Goal: Transaction & Acquisition: Obtain resource

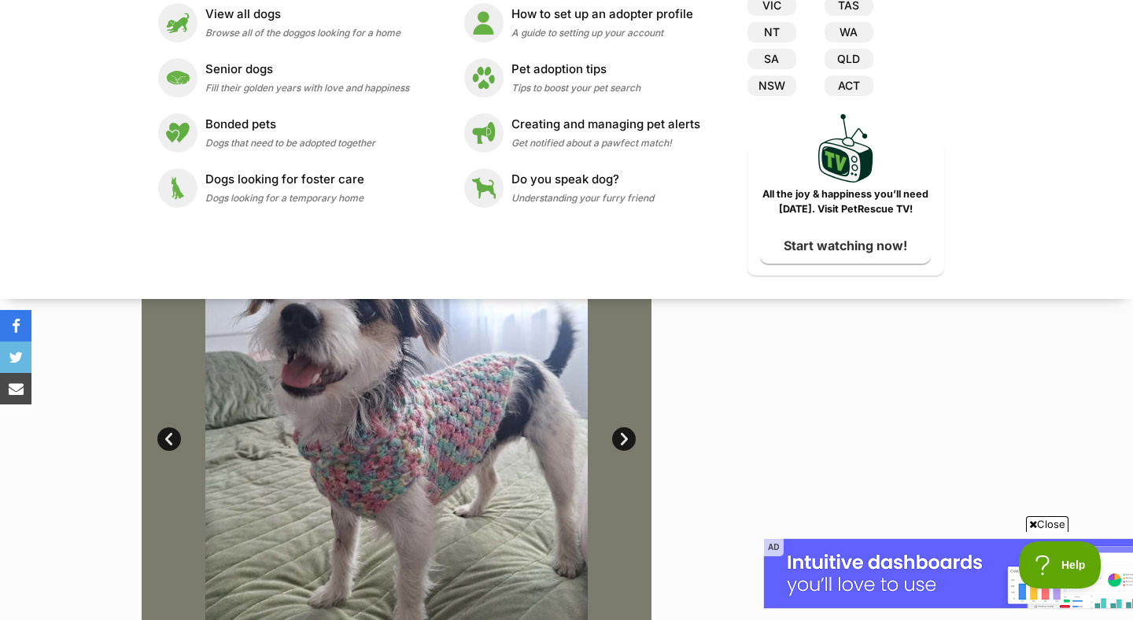
scroll to position [155, 0]
click at [850, 453] on div at bounding box center [830, 427] width 323 height 510
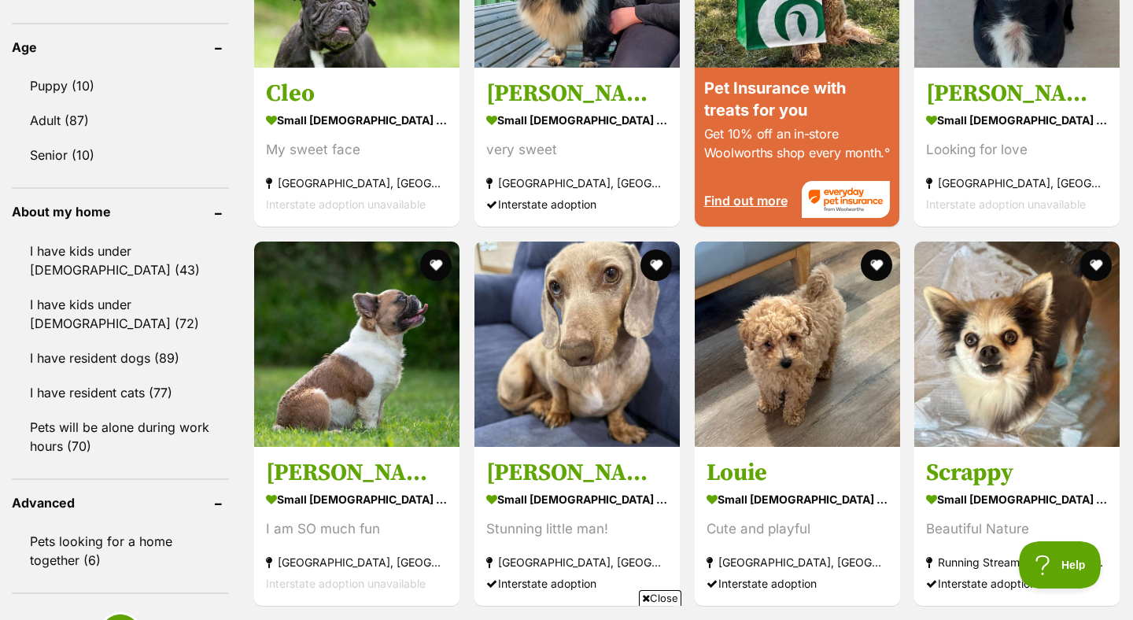
scroll to position [1537, 0]
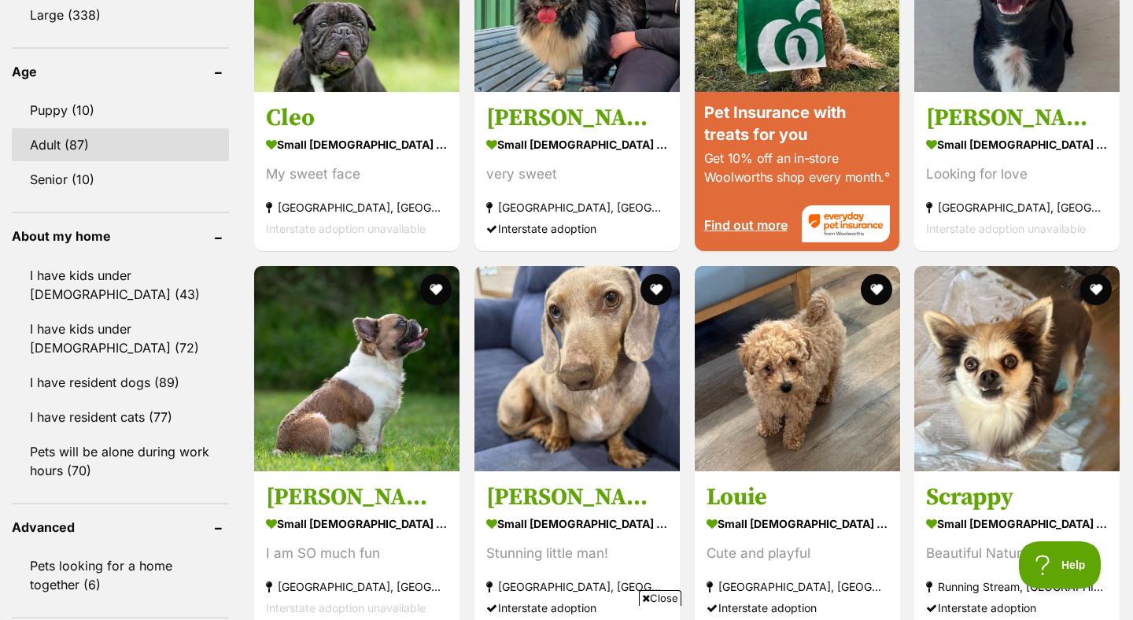
click at [154, 153] on link "Adult (87)" at bounding box center [120, 144] width 217 height 33
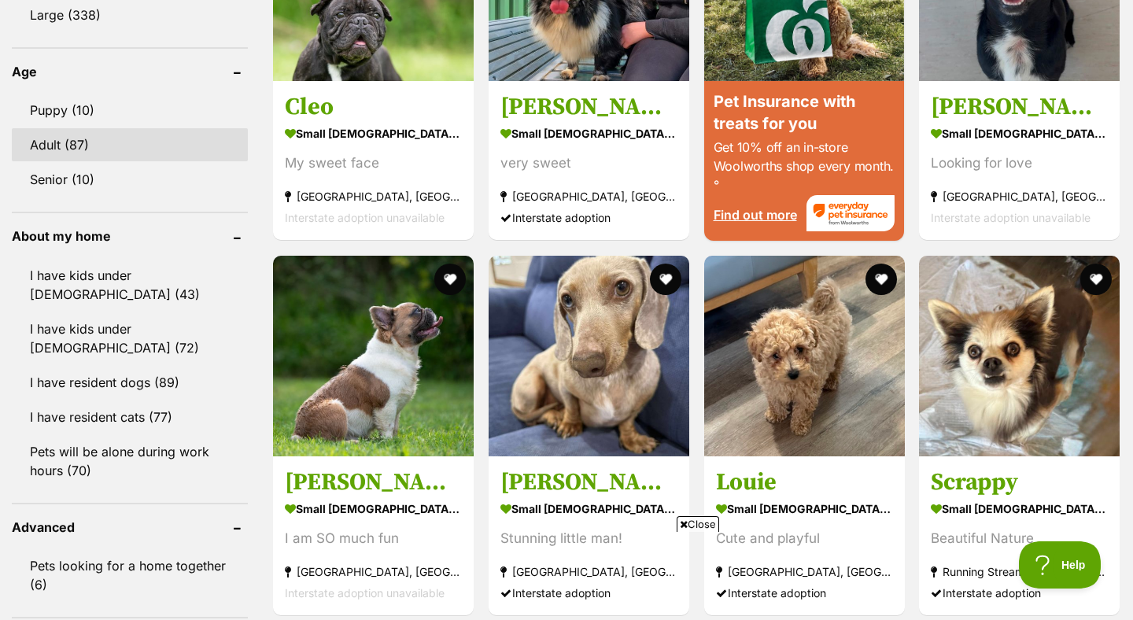
scroll to position [0, 0]
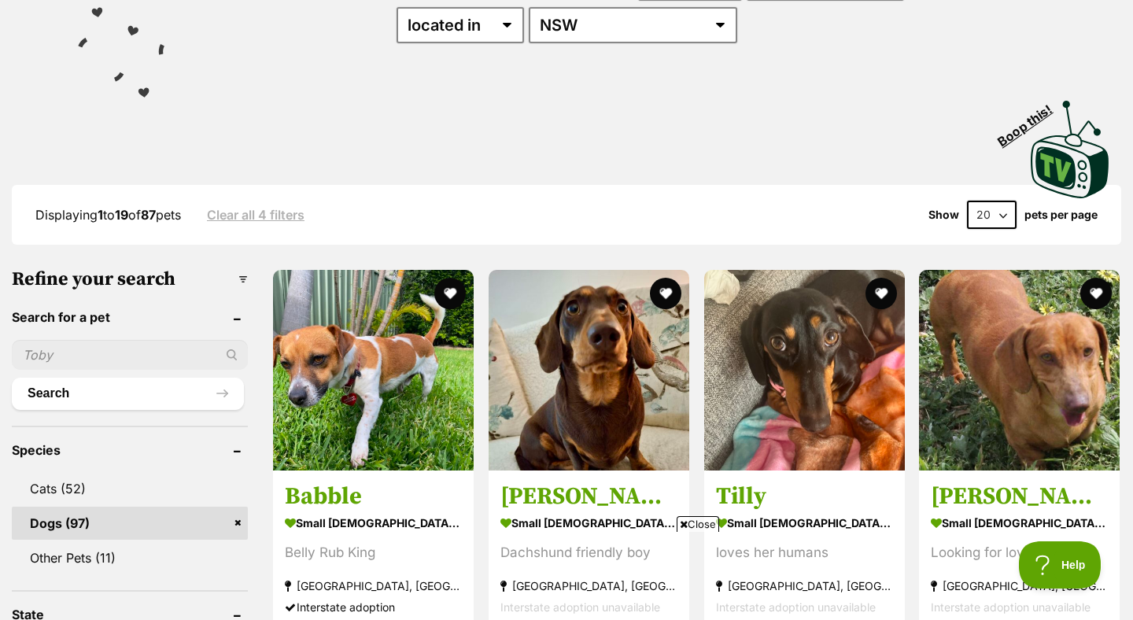
click at [364, 327] on img at bounding box center [373, 370] width 201 height 201
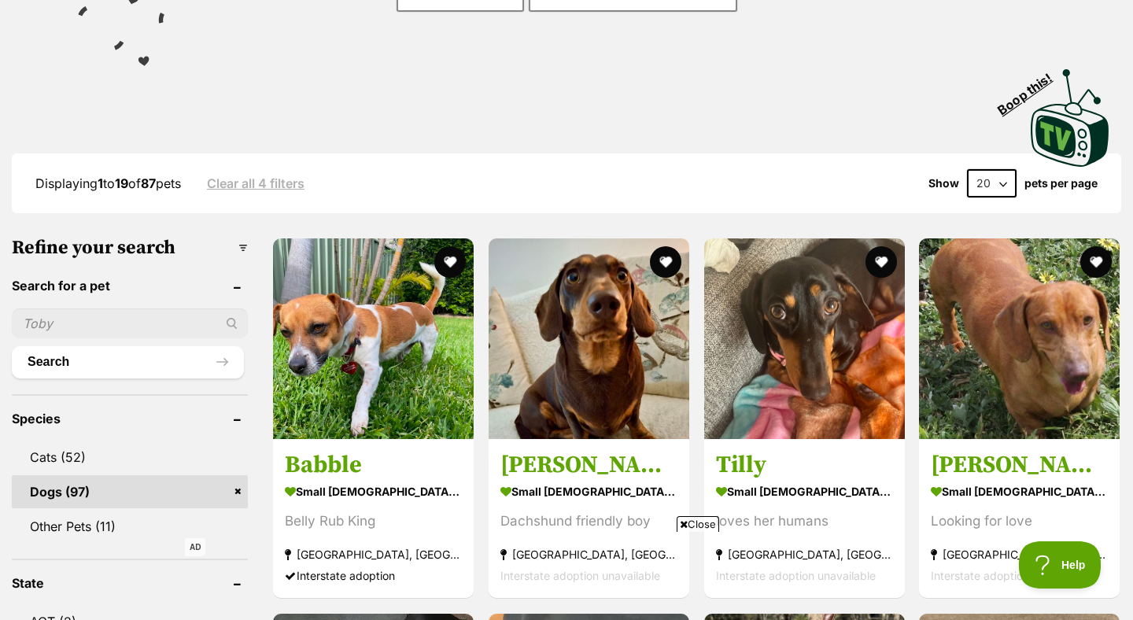
scroll to position [321, 0]
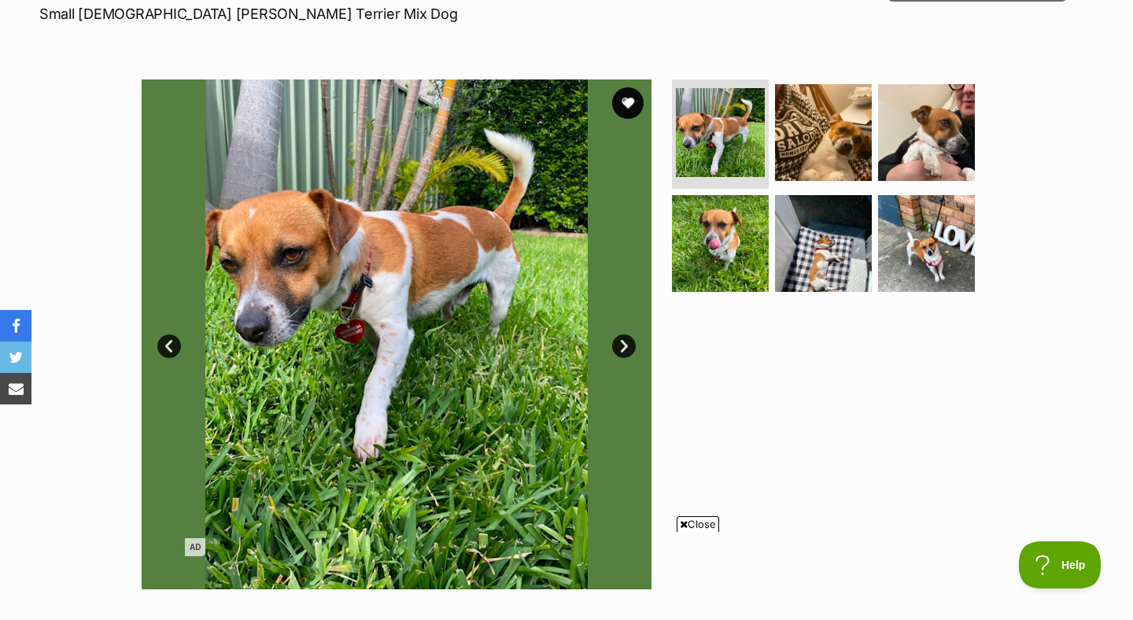
scroll to position [217, 0]
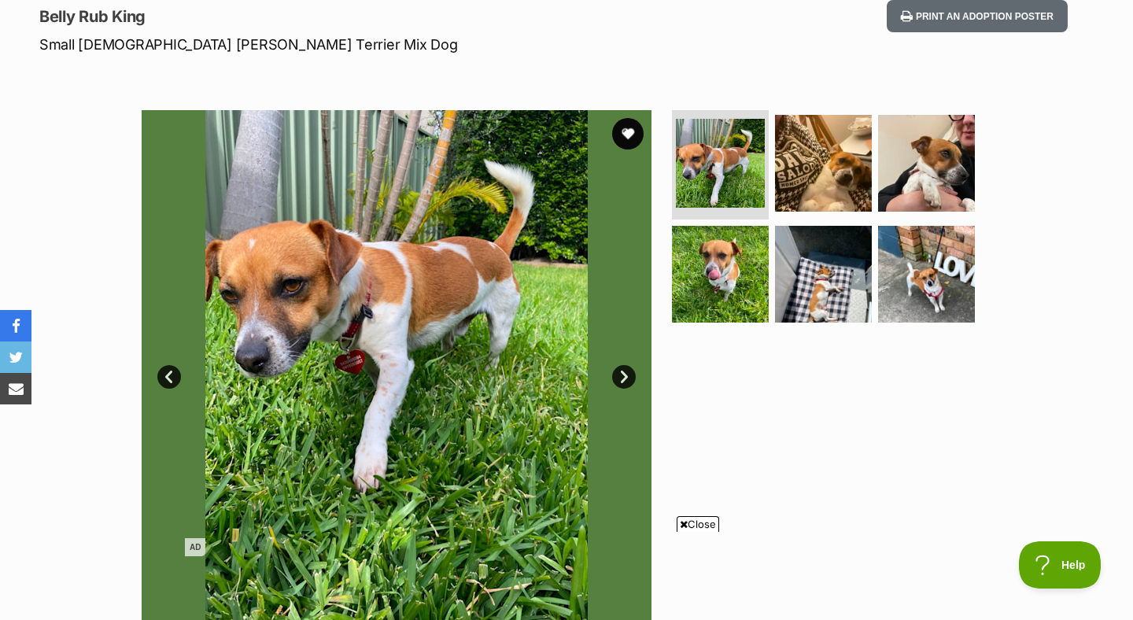
click at [626, 378] on link "Next" at bounding box center [624, 377] width 24 height 24
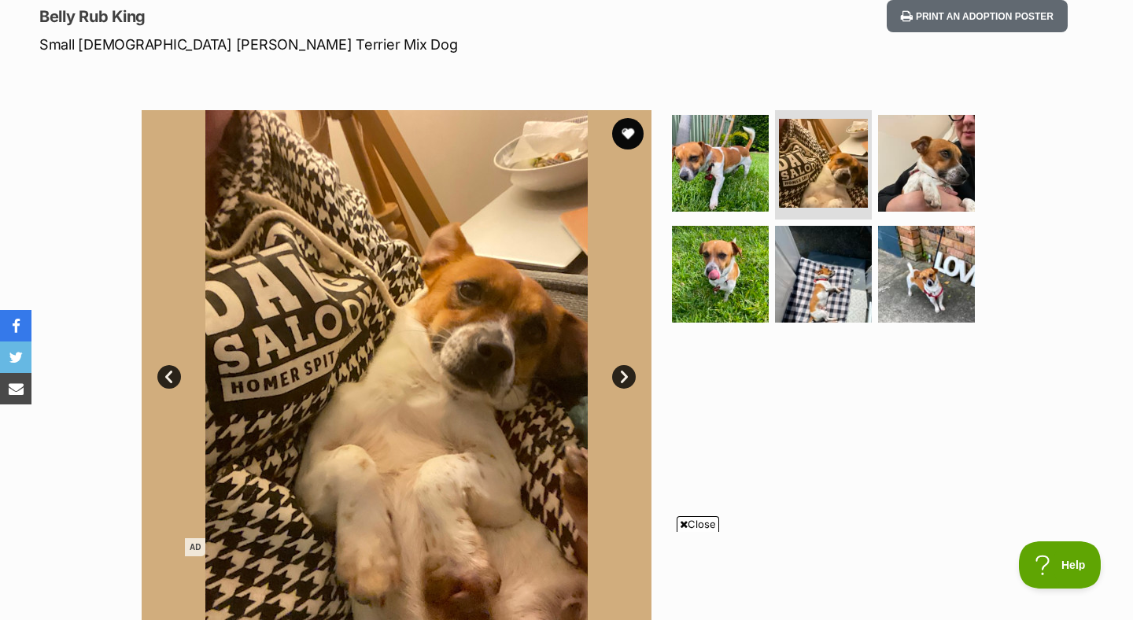
click at [626, 379] on link "Next" at bounding box center [624, 377] width 24 height 24
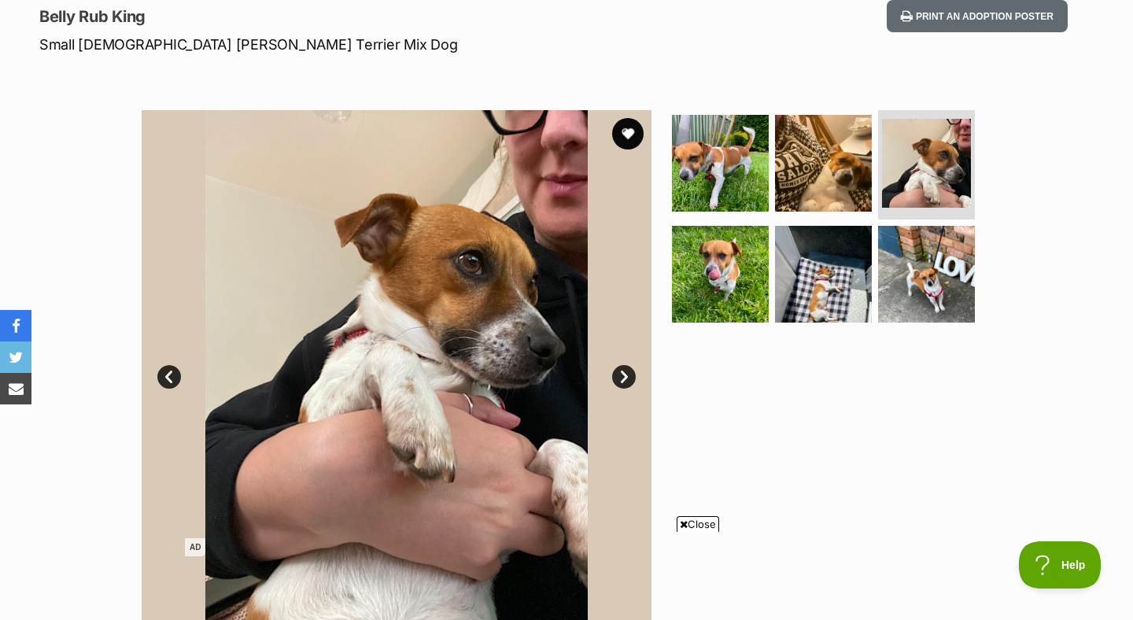
click at [626, 379] on link "Next" at bounding box center [624, 377] width 24 height 24
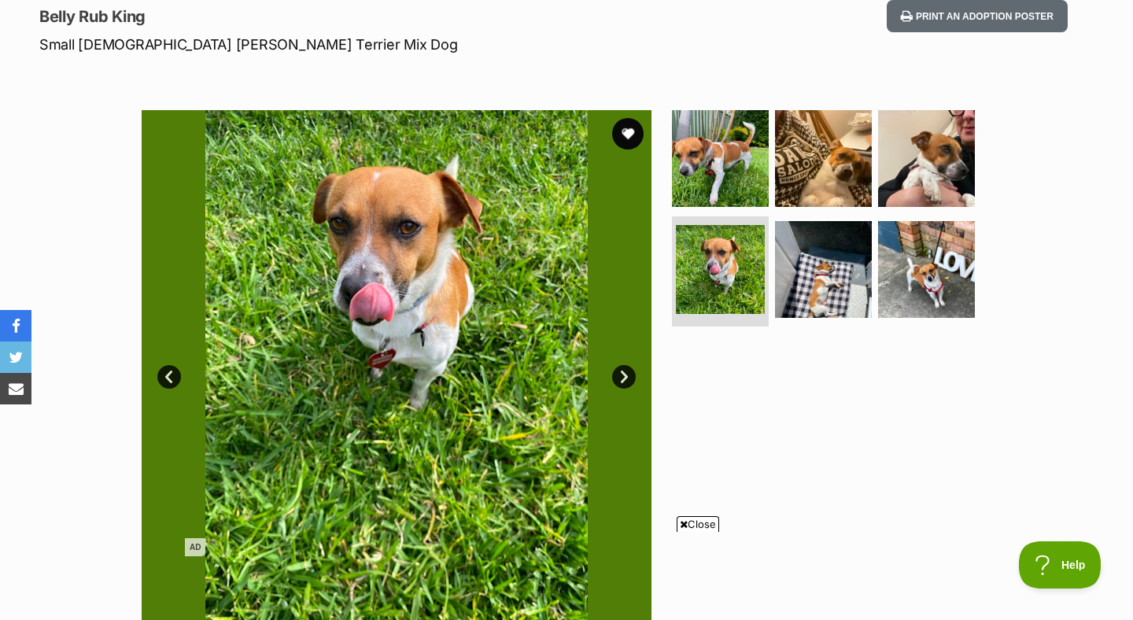
click at [626, 379] on link "Next" at bounding box center [624, 377] width 24 height 24
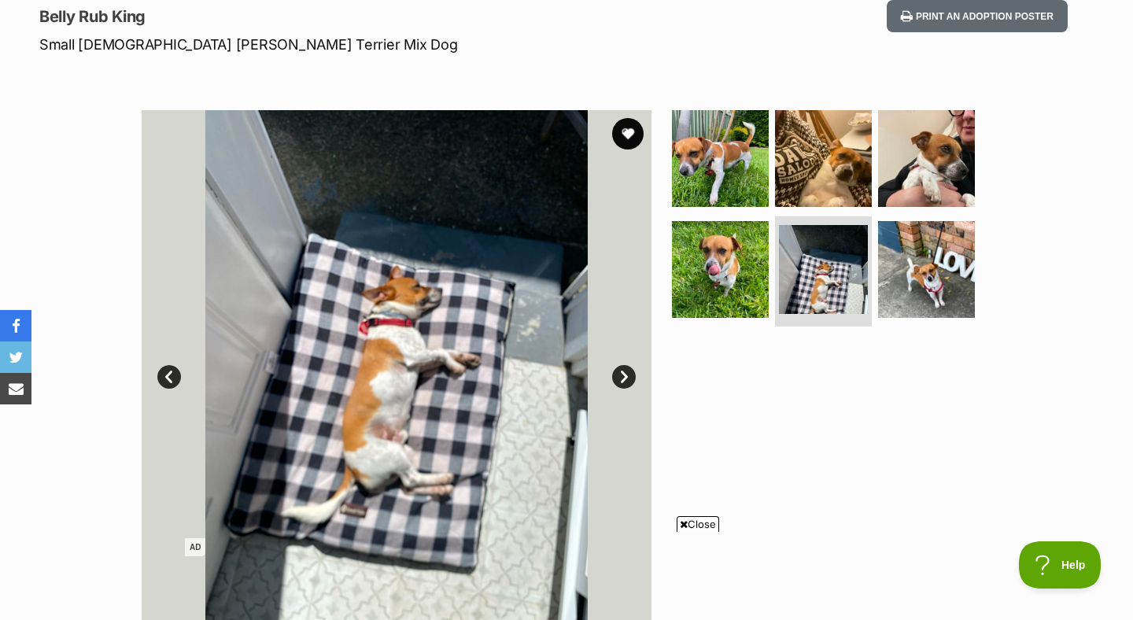
click at [626, 379] on link "Next" at bounding box center [624, 377] width 24 height 24
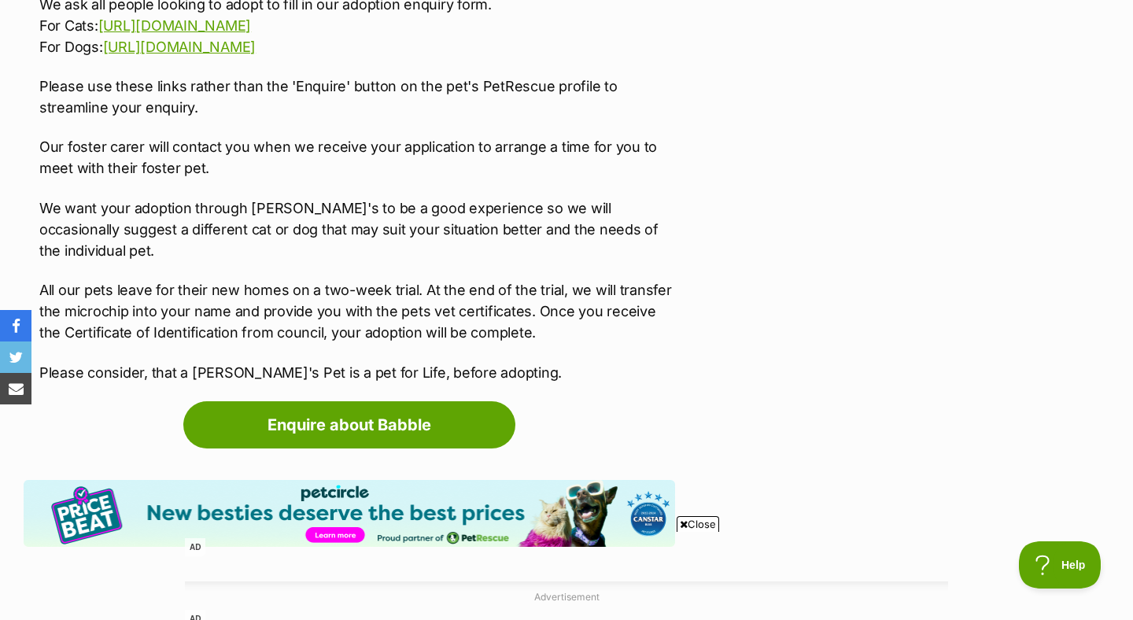
scroll to position [2608, 0]
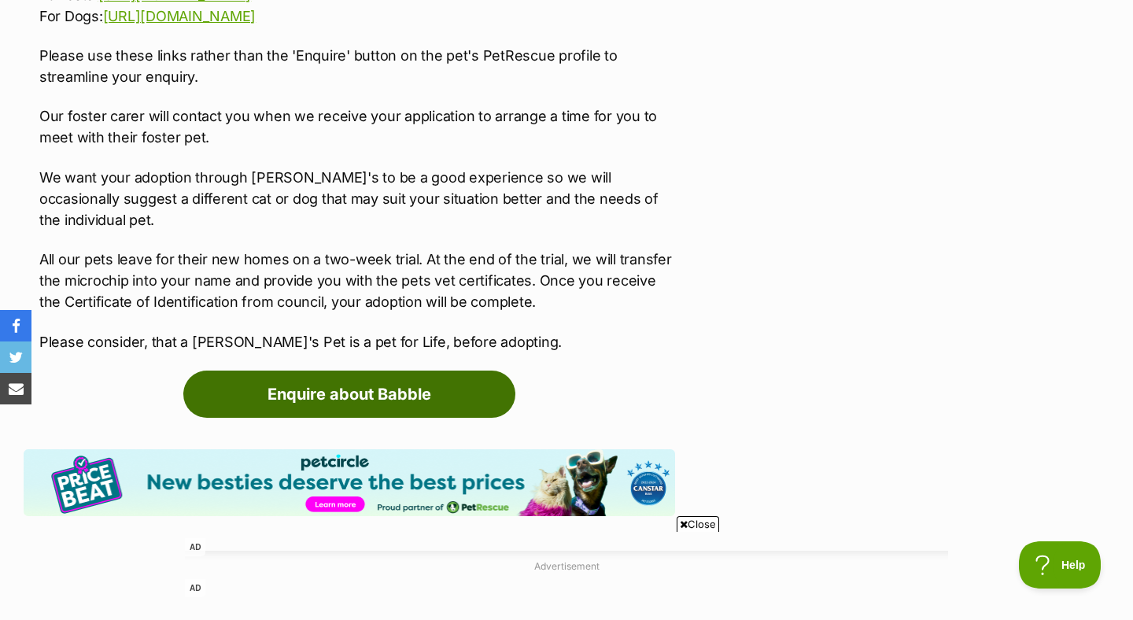
click at [415, 375] on link "Enquire about Babble" at bounding box center [349, 394] width 332 height 47
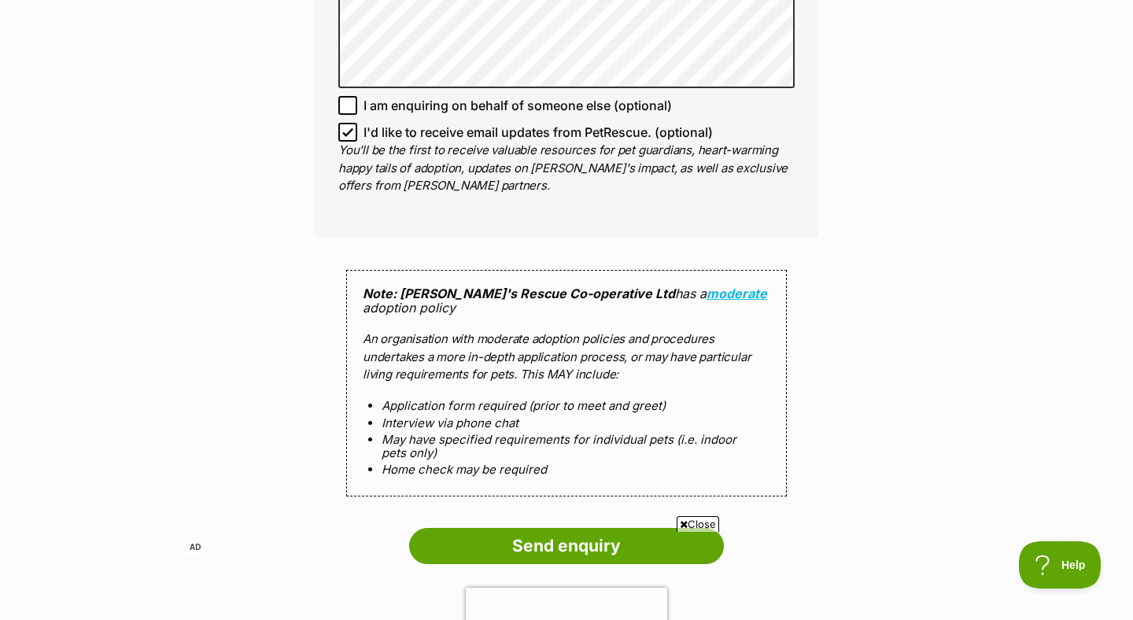
scroll to position [1494, 0]
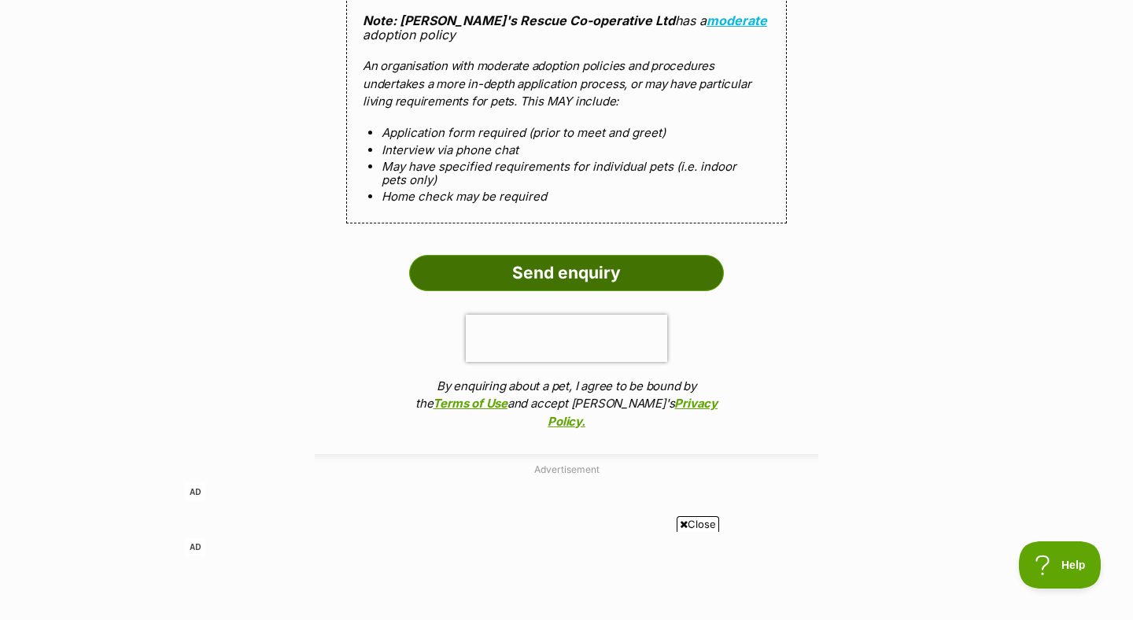
click at [608, 277] on input "Send enquiry" at bounding box center [566, 273] width 315 height 36
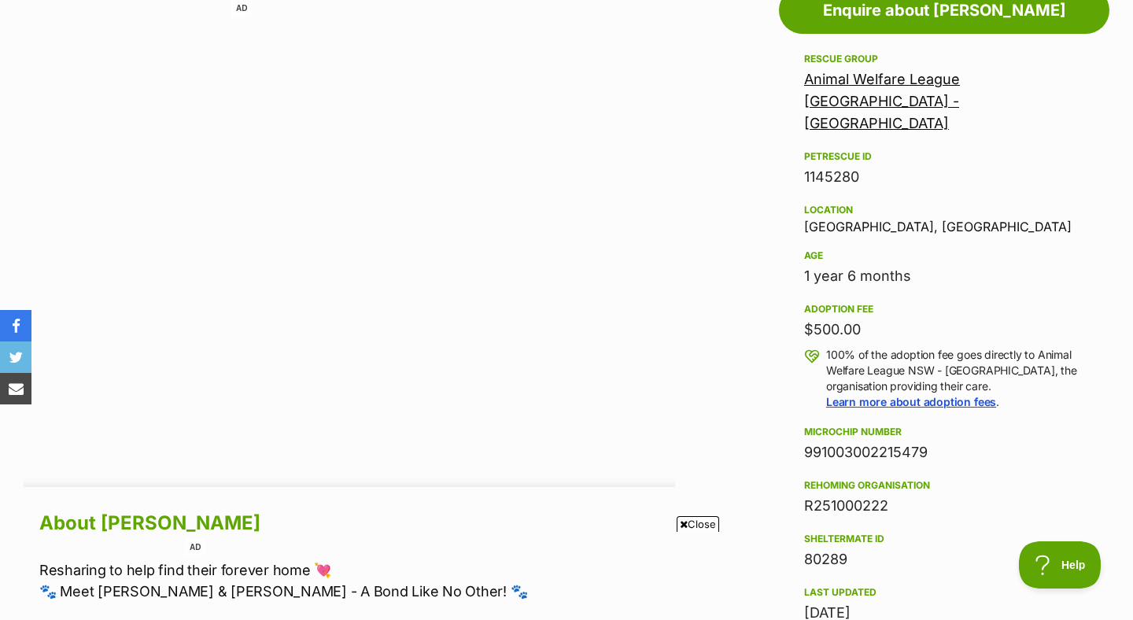
scroll to position [899, 0]
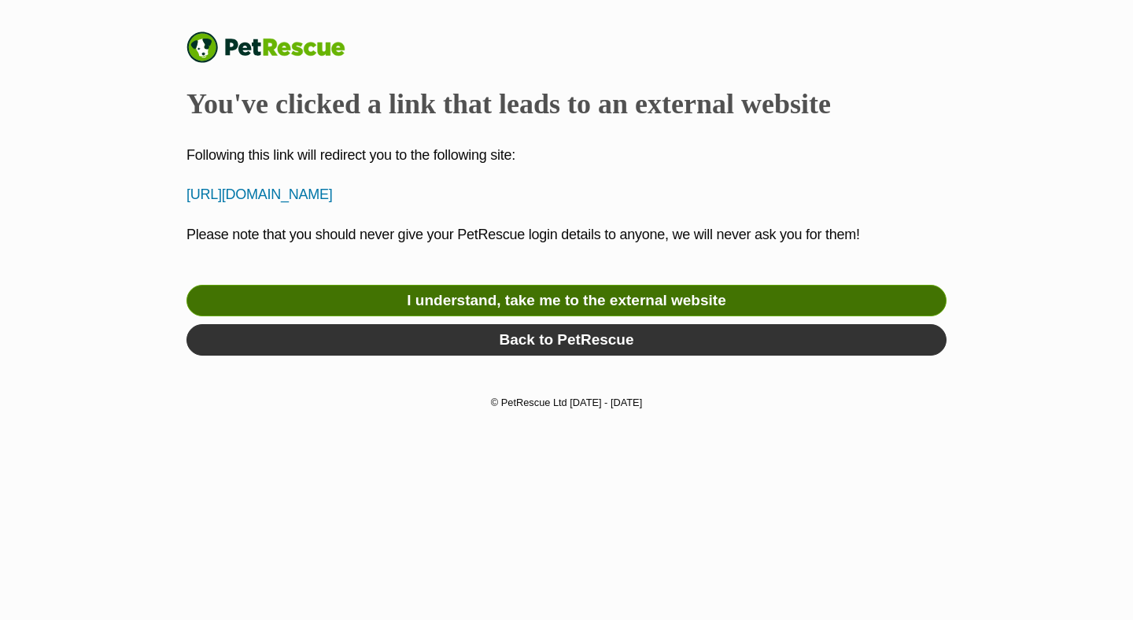
click at [601, 308] on link "I understand, take me to the external website" at bounding box center [567, 300] width 760 height 31
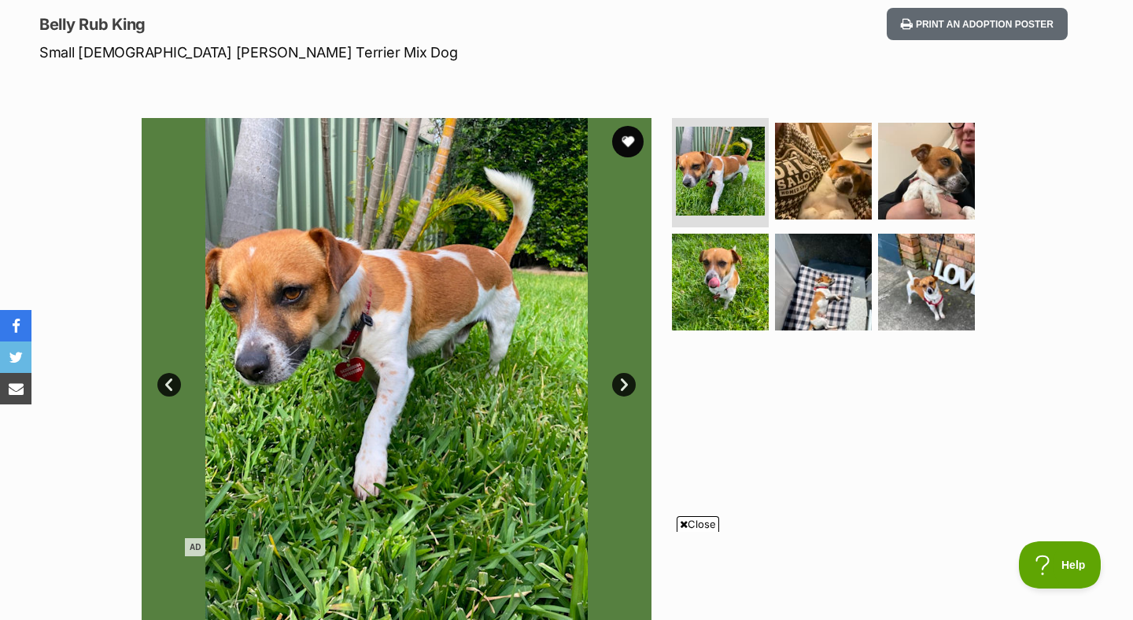
click at [625, 382] on link "Next" at bounding box center [624, 385] width 24 height 24
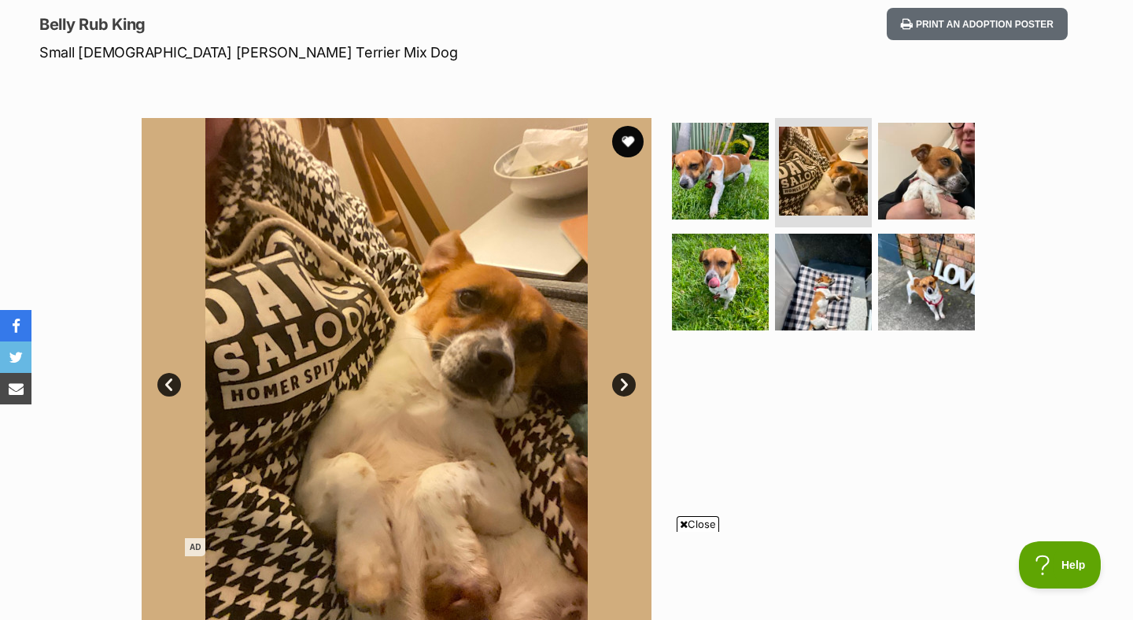
click at [625, 383] on link "Next" at bounding box center [624, 385] width 24 height 24
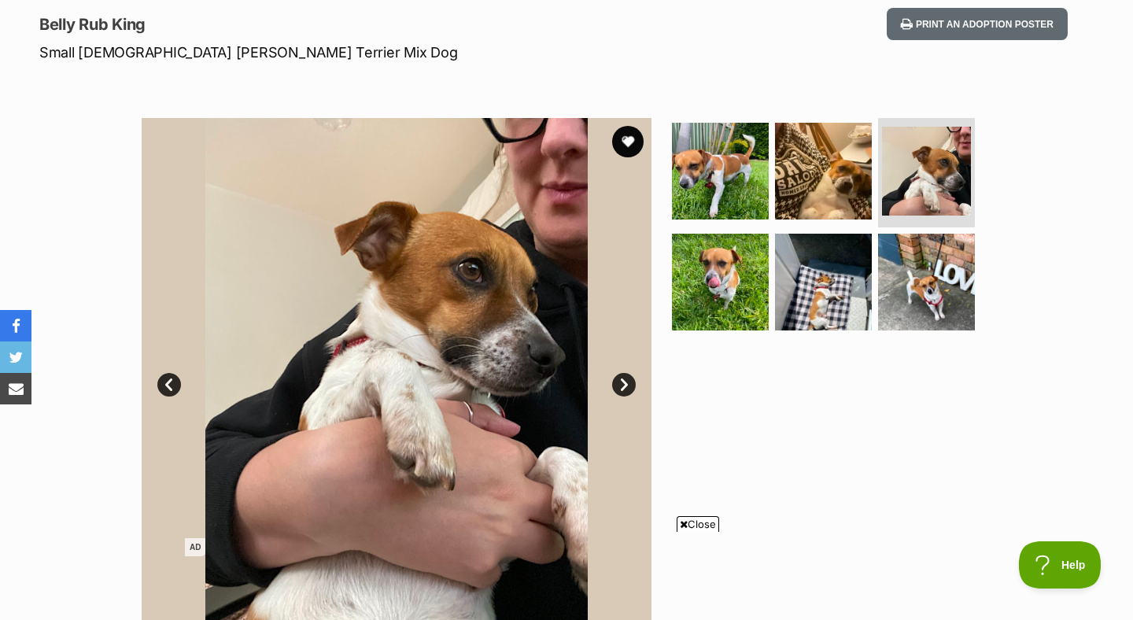
click at [625, 383] on link "Next" at bounding box center [624, 385] width 24 height 24
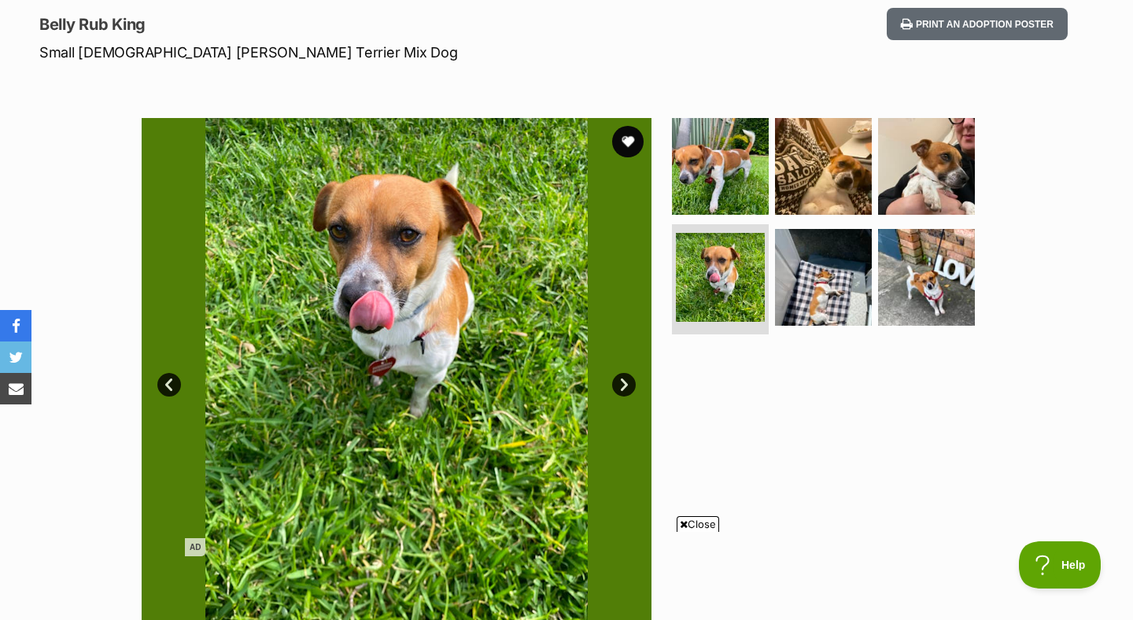
click at [625, 383] on link "Next" at bounding box center [624, 385] width 24 height 24
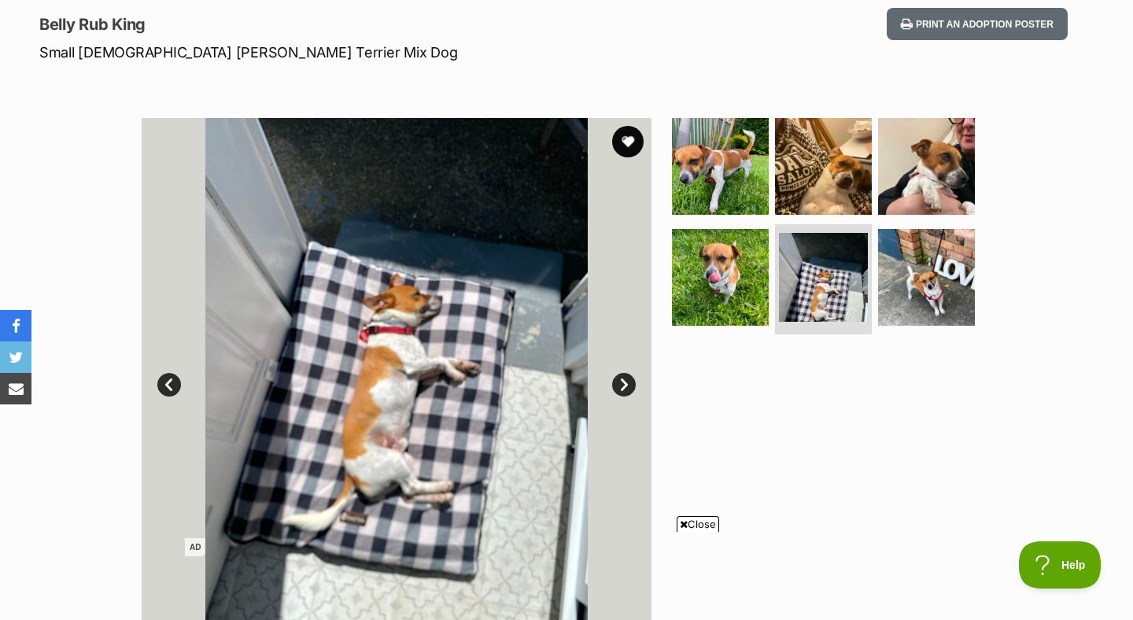
click at [625, 383] on link "Next" at bounding box center [624, 385] width 24 height 24
